Goal: Information Seeking & Learning: Check status

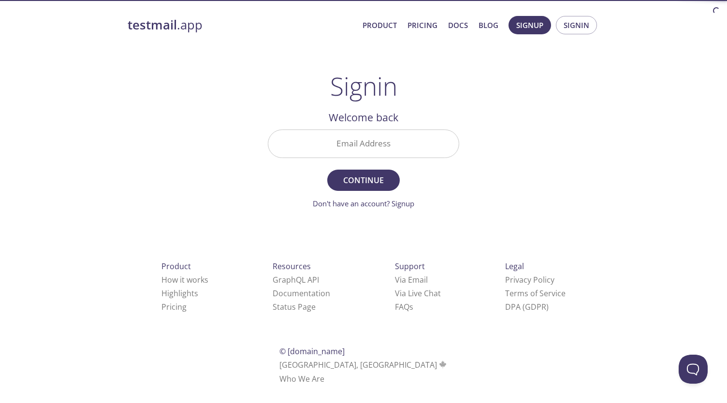
click at [396, 149] on input "Email Address" at bounding box center [363, 144] width 190 height 28
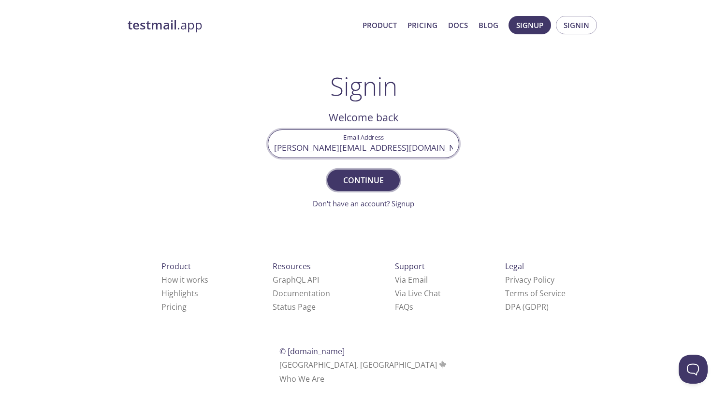
type input "[PERSON_NAME][EMAIL_ADDRESS][DOMAIN_NAME]"
click at [351, 182] on span "Continue" at bounding box center [363, 181] width 51 height 14
click at [375, 146] on input "Signin Security Code" at bounding box center [363, 144] width 190 height 28
paste input "HTSSZLQ"
type input "HTSSZLQ"
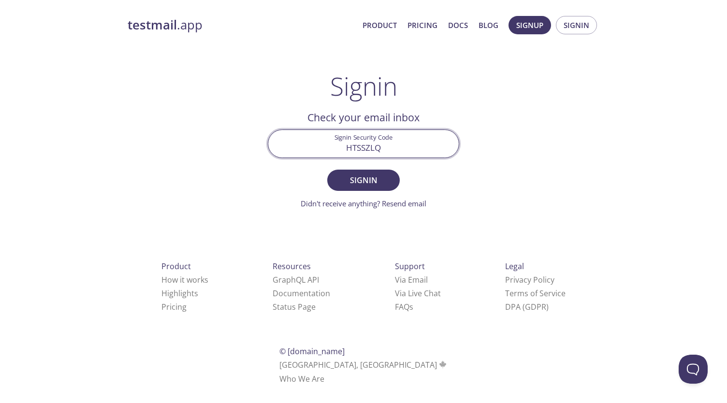
click at [389, 184] on span "Signin" at bounding box center [363, 181] width 51 height 14
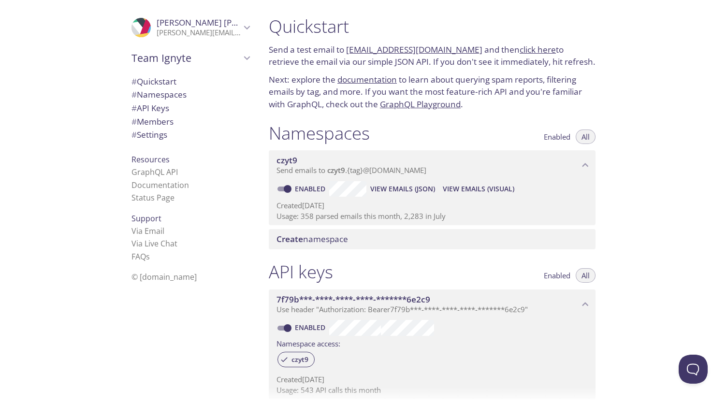
click at [416, 50] on link "[EMAIL_ADDRESS][DOMAIN_NAME]" at bounding box center [414, 49] width 136 height 11
click at [693, 113] on div "Quickstart Send a test email to [EMAIL_ADDRESS][DOMAIN_NAME] and then click her…" at bounding box center [494, 201] width 466 height 403
click at [531, 50] on link "click here" at bounding box center [538, 49] width 36 height 11
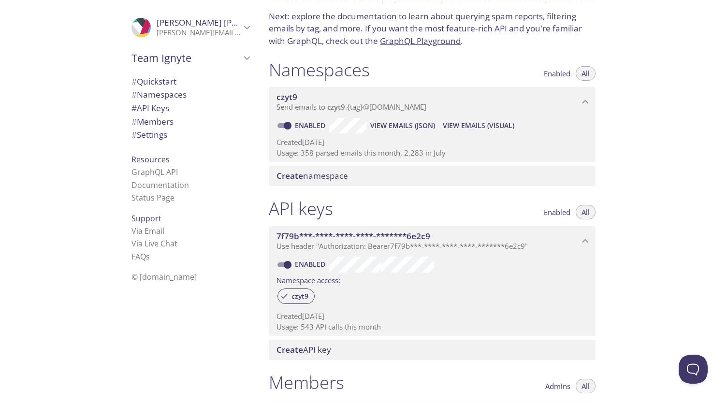
scroll to position [15, 0]
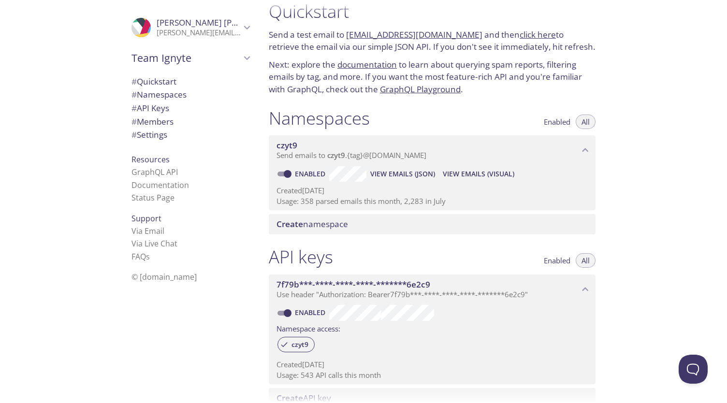
click at [462, 174] on span "View Emails (Visual)" at bounding box center [479, 174] width 72 height 12
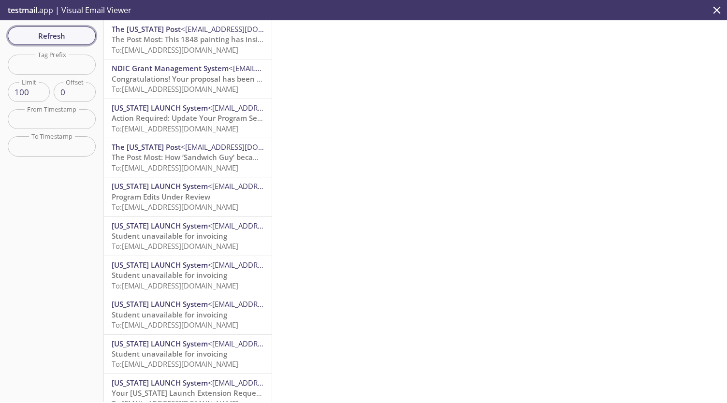
click at [75, 39] on span "Refresh" at bounding box center [51, 35] width 73 height 13
click at [81, 37] on span "Refresh" at bounding box center [51, 35] width 73 height 13
click at [169, 49] on span "To: [EMAIL_ADDRESS][DOMAIN_NAME]" at bounding box center [175, 50] width 127 height 10
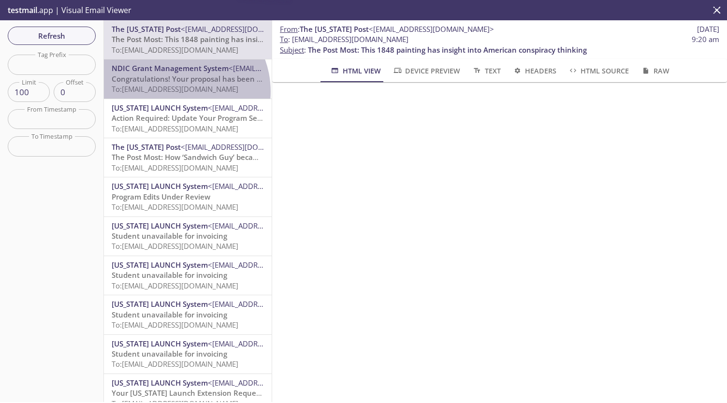
click at [176, 91] on span "To: [EMAIL_ADDRESS][DOMAIN_NAME]" at bounding box center [175, 89] width 127 height 10
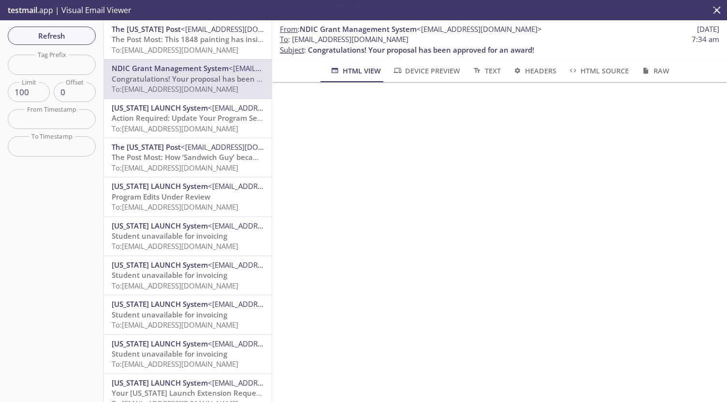
click at [187, 46] on span "To: [EMAIL_ADDRESS][DOMAIN_NAME]" at bounding box center [175, 50] width 127 height 10
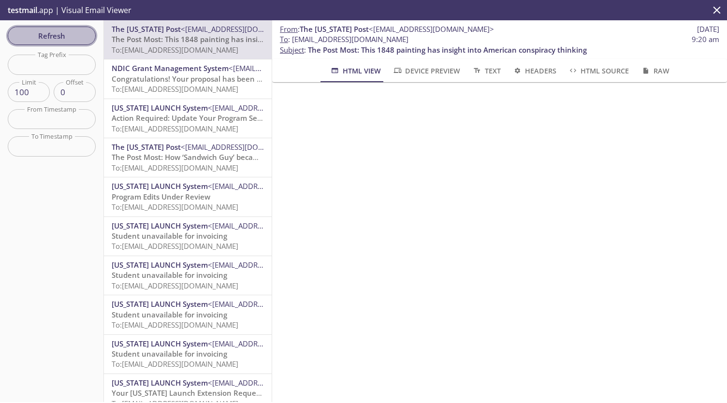
click at [74, 35] on span "Refresh" at bounding box center [51, 35] width 73 height 13
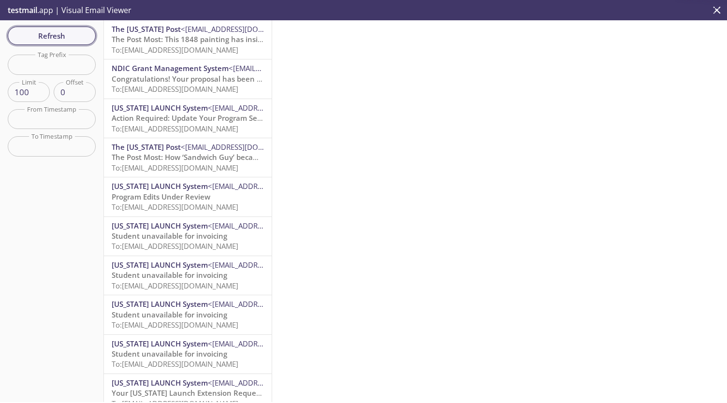
click at [74, 35] on span "Refresh" at bounding box center [51, 35] width 73 height 13
click at [40, 37] on span "Refresh" at bounding box center [51, 35] width 73 height 13
click at [80, 39] on span "Refresh" at bounding box center [51, 35] width 73 height 13
click at [78, 28] on button "Refresh" at bounding box center [52, 36] width 88 height 18
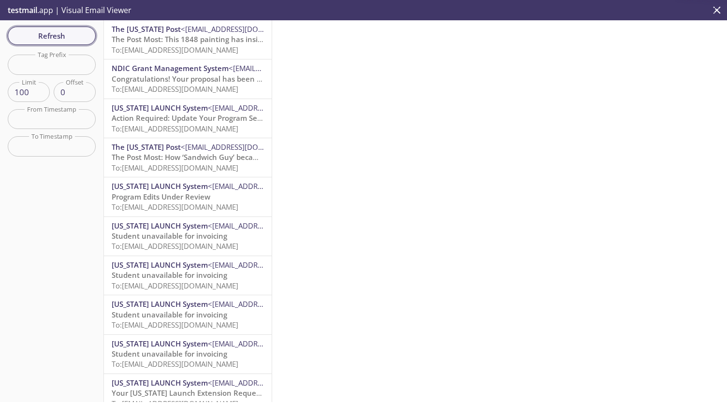
click at [78, 35] on span "Refresh" at bounding box center [51, 35] width 73 height 13
click at [52, 41] on span "Refresh" at bounding box center [51, 35] width 73 height 13
click at [53, 42] on span "Refresh" at bounding box center [51, 35] width 73 height 13
click at [79, 35] on span "Refresh" at bounding box center [51, 35] width 73 height 13
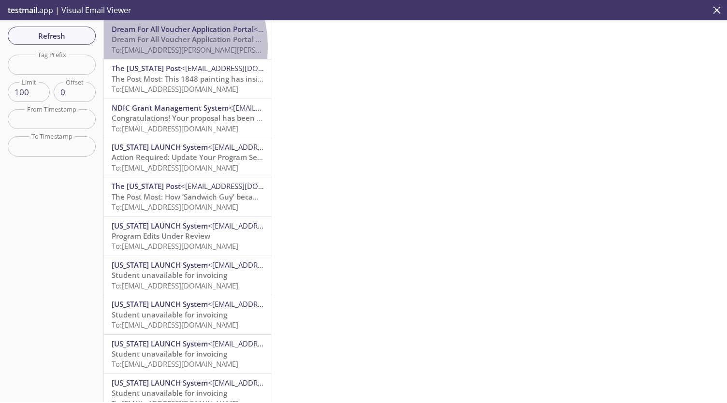
click at [145, 47] on span "To: [EMAIL_ADDRESS][PERSON_NAME][PERSON_NAME][DOMAIN_NAME]" at bounding box center [231, 50] width 238 height 10
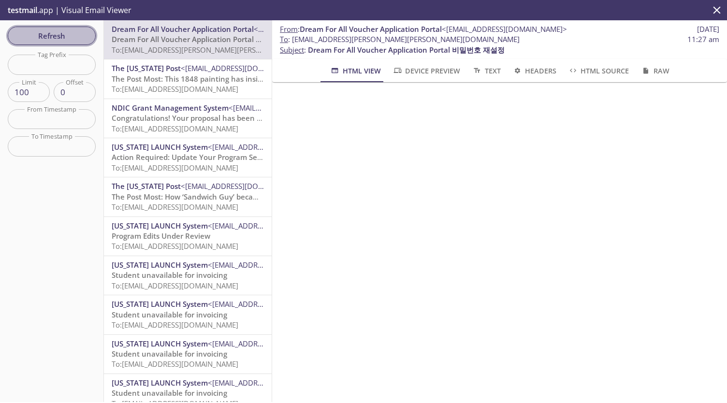
click at [82, 33] on span "Refresh" at bounding box center [51, 35] width 73 height 13
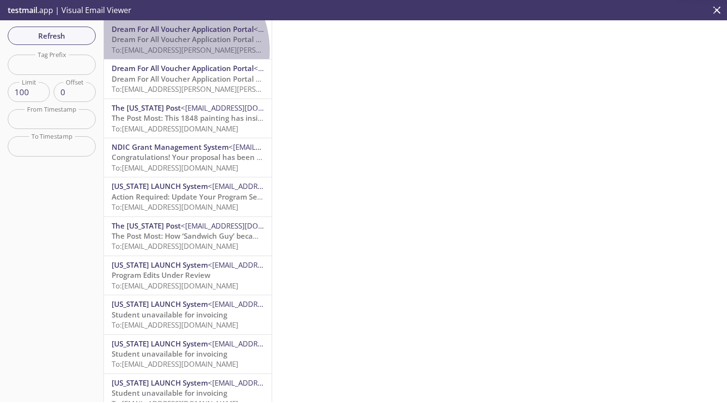
click at [168, 51] on span "To: [EMAIL_ADDRESS][PERSON_NAME][PERSON_NAME][DOMAIN_NAME]" at bounding box center [231, 50] width 238 height 10
